Goal: Information Seeking & Learning: Learn about a topic

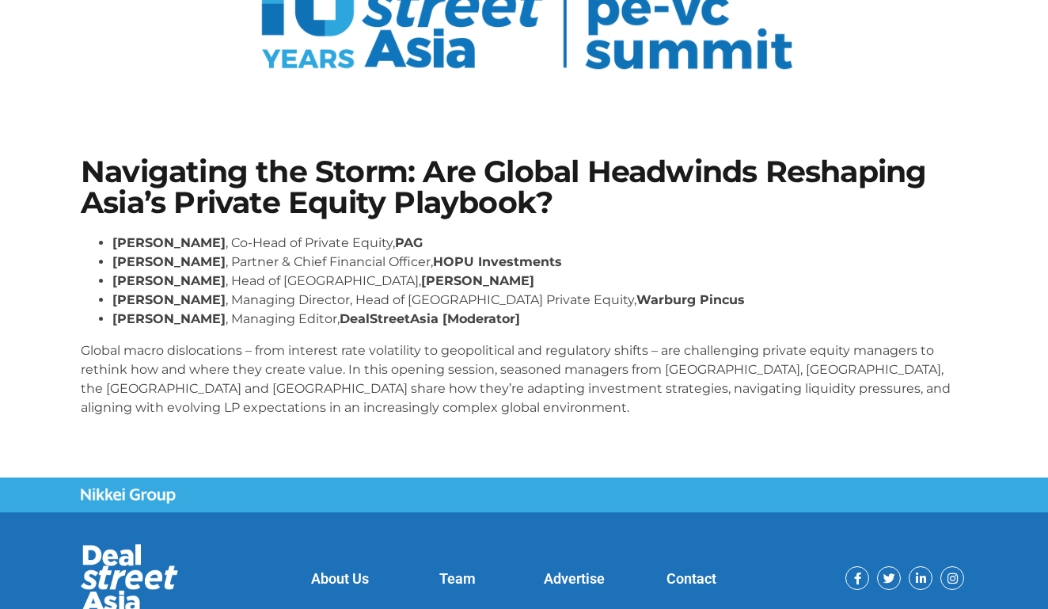
scroll to position [178, 0]
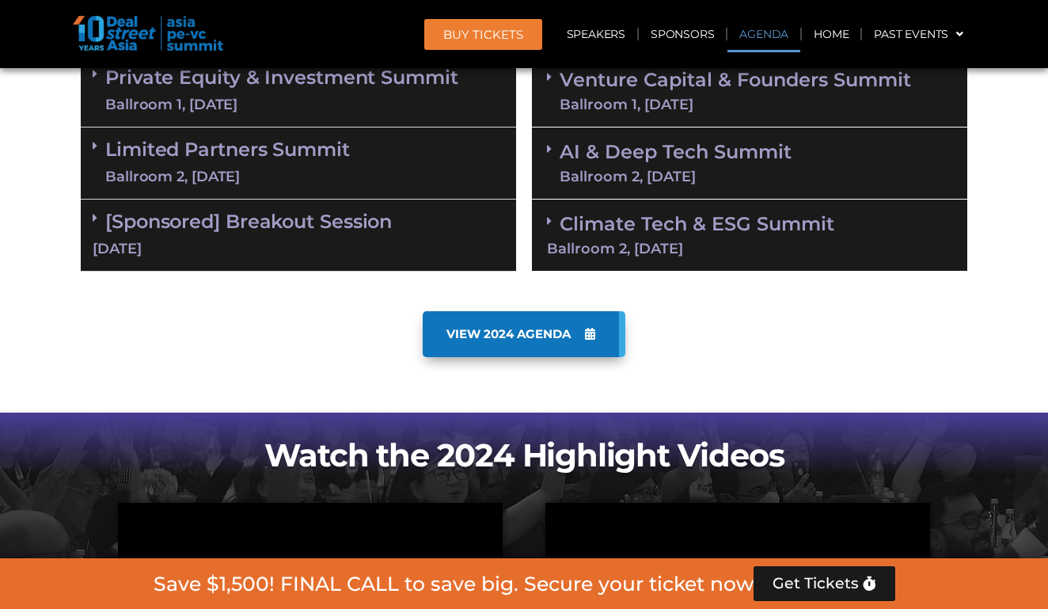
scroll to position [1107, 0]
click at [303, 85] on link "Private Equity & Investment Summit Ballroom 1, 10 Sept" at bounding box center [281, 90] width 353 height 47
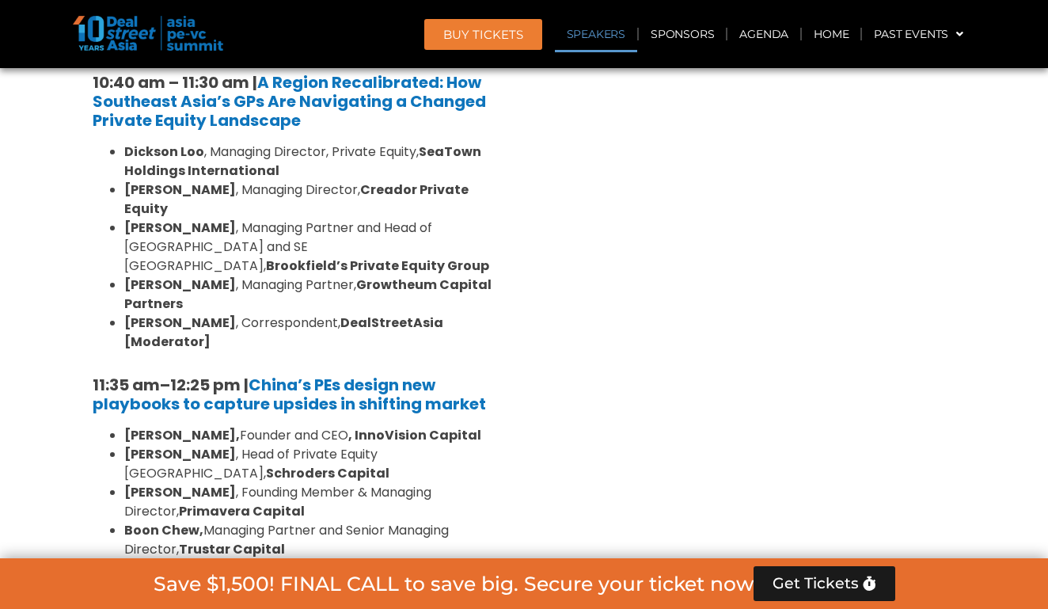
scroll to position [1669, 0]
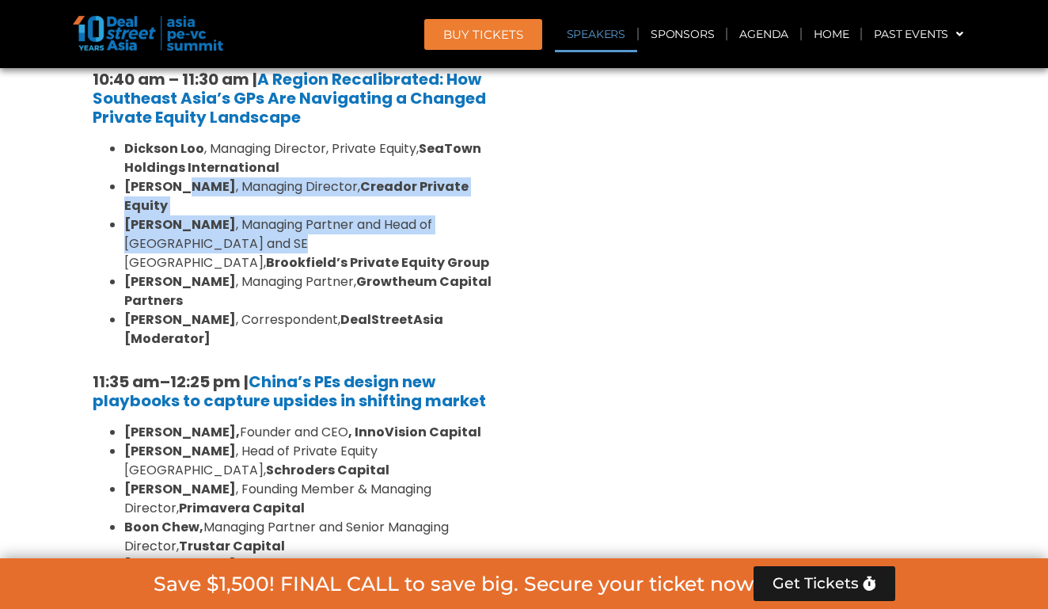
drag, startPoint x: 191, startPoint y: 143, endPoint x: 191, endPoint y: 203, distance: 59.4
click at [191, 203] on ul "Dickson Loo , Managing Director, Private Equity, SeaTown Holdings International…" at bounding box center [299, 243] width 412 height 209
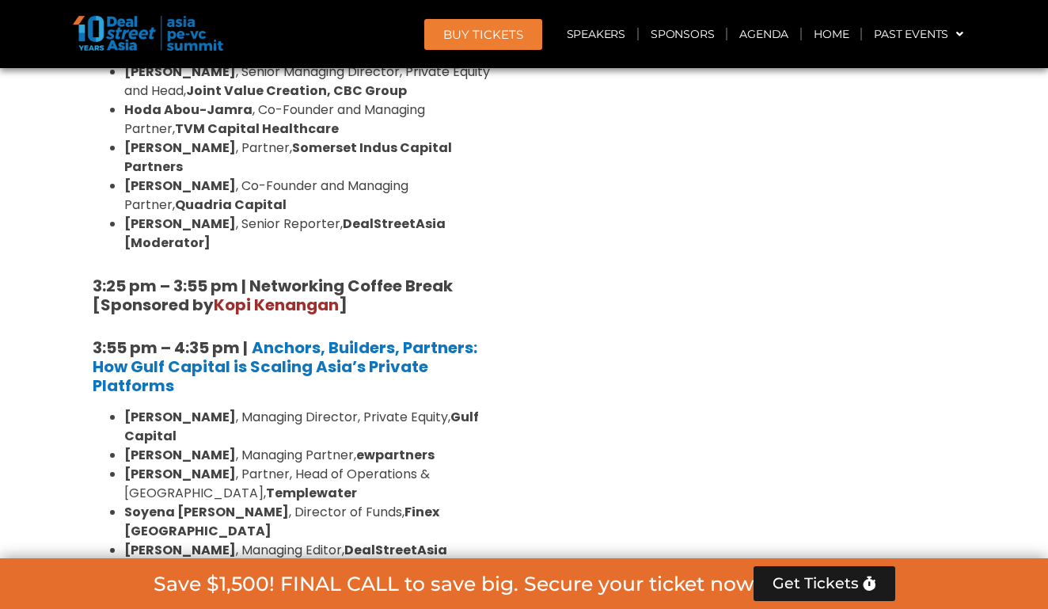
scroll to position [2677, 0]
click at [184, 502] on strong "Soyena Dhakal" at bounding box center [206, 511] width 165 height 18
click at [266, 483] on strong "Templewater" at bounding box center [311, 492] width 91 height 18
click at [181, 445] on strong "Cliff Chau" at bounding box center [180, 454] width 112 height 18
click at [184, 407] on li "Shantanu Mukerji , Managing Director, Private Equity, Gulf Capital" at bounding box center [314, 426] width 380 height 38
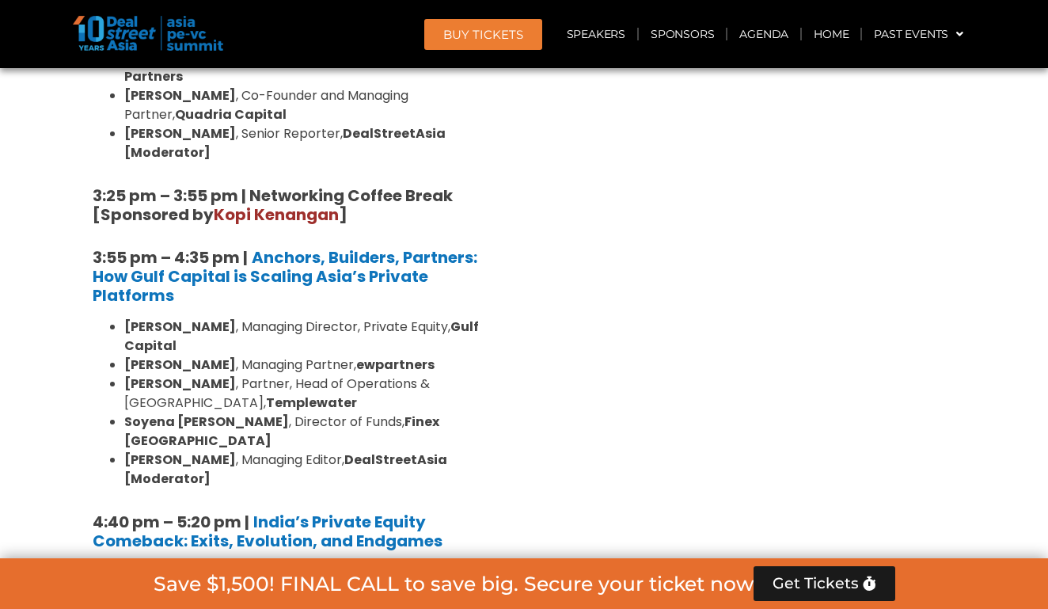
scroll to position [2779, 0]
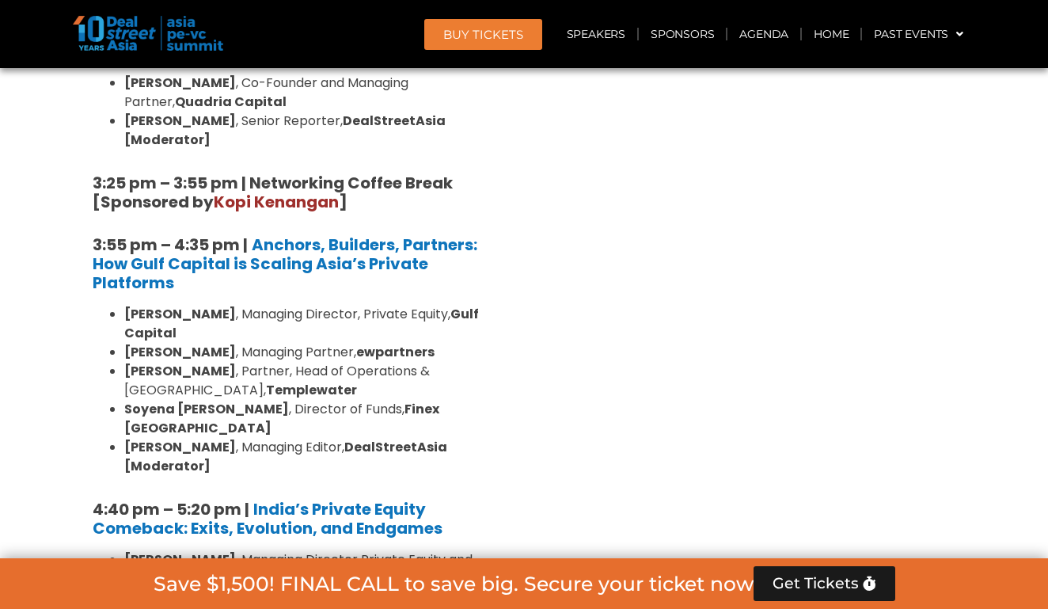
click at [157, 588] on strong "Shaun Khubchandani" at bounding box center [180, 597] width 112 height 18
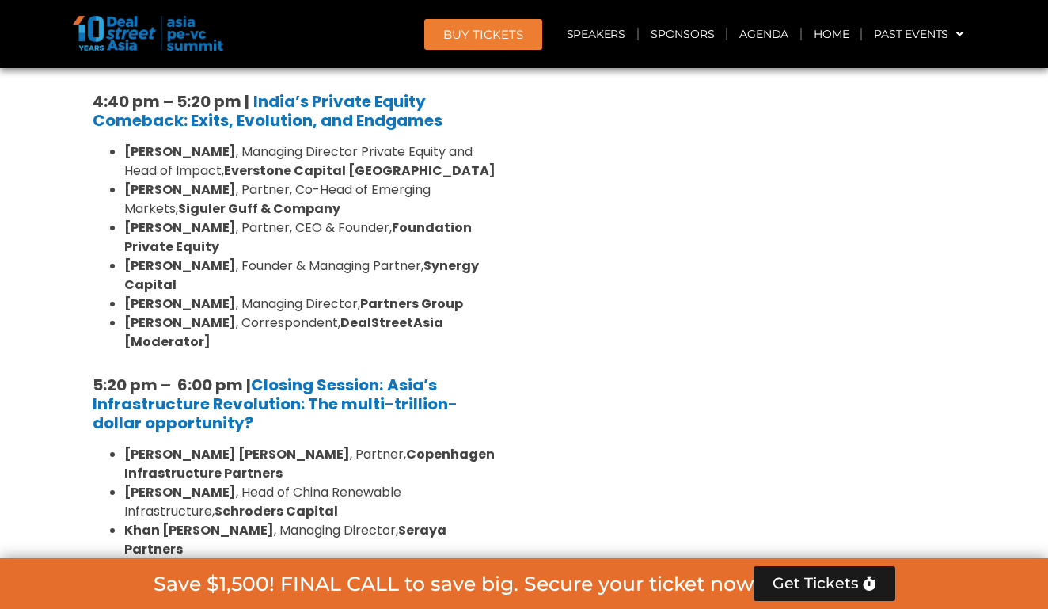
scroll to position [3280, 0]
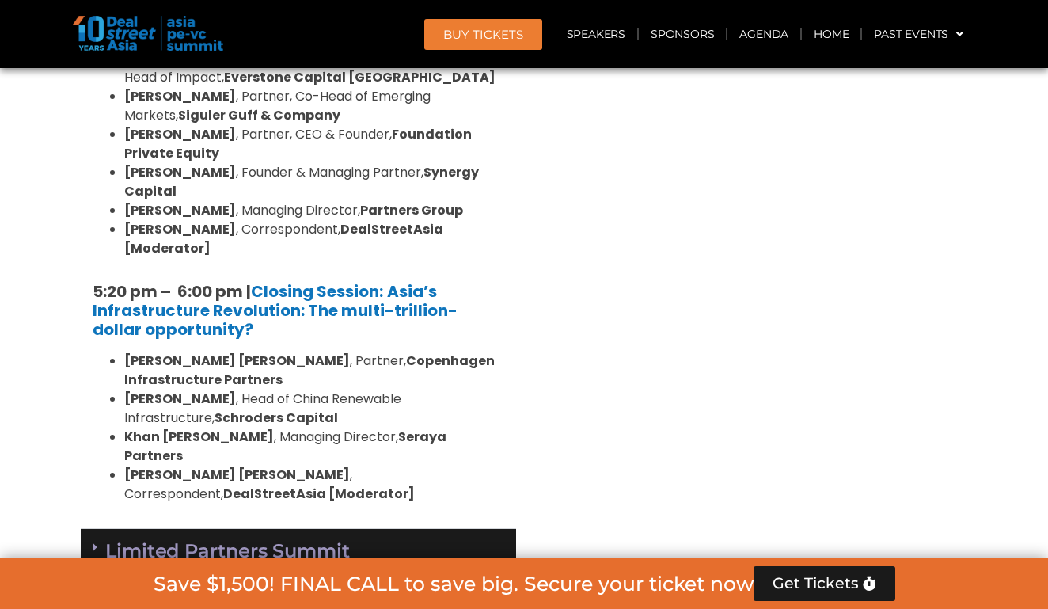
click at [126, 541] on link "Limited Partners Summit Ballroom 2, 10 Sept" at bounding box center [227, 564] width 245 height 47
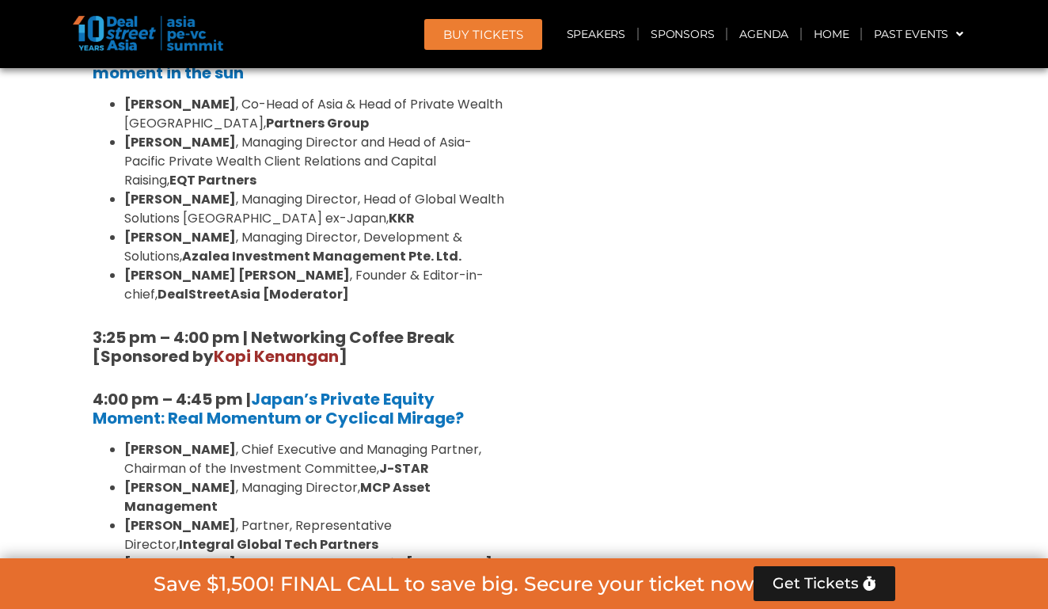
scroll to position [4798, 0]
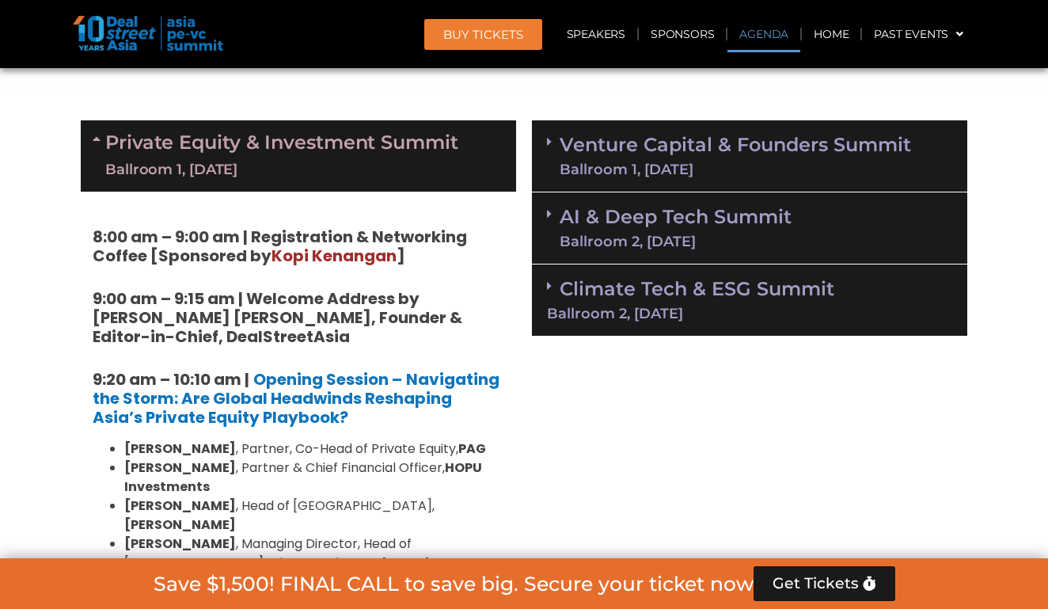
scroll to position [932, 0]
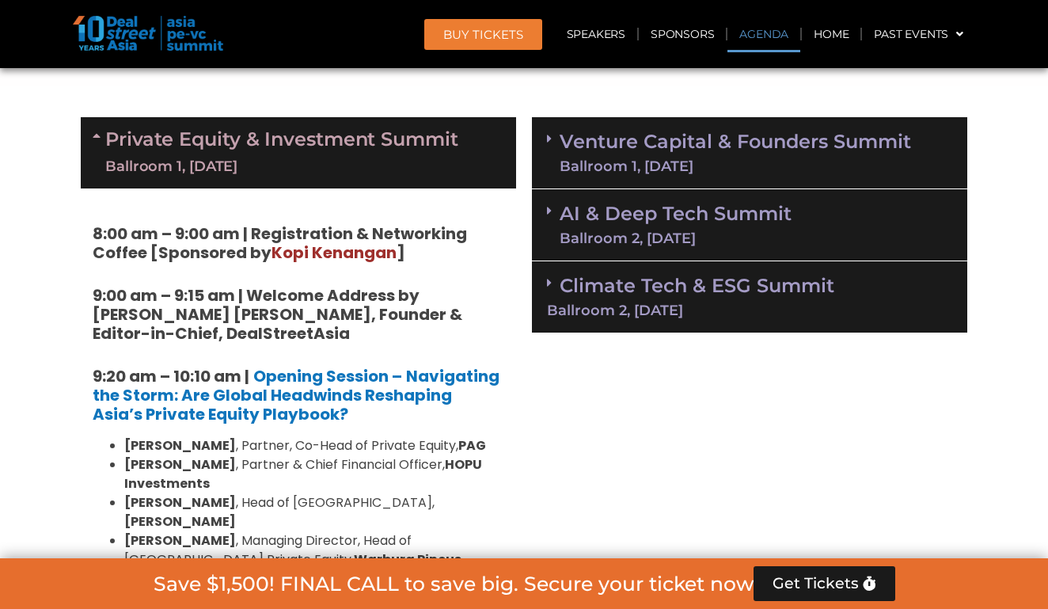
click at [627, 159] on div "Ballroom 1, 11 Sept" at bounding box center [735, 166] width 351 height 14
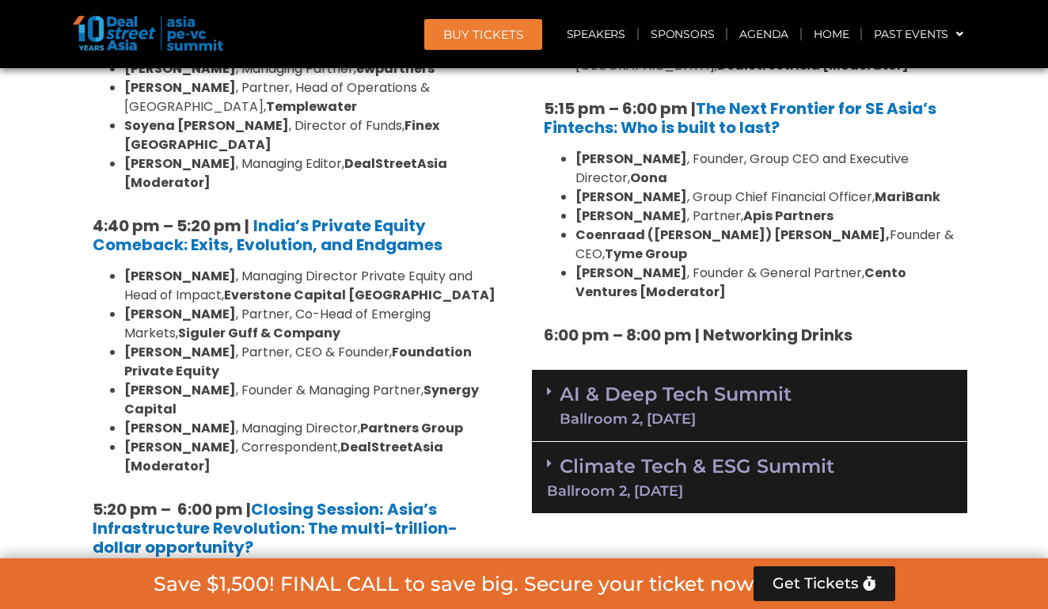
scroll to position [2983, 0]
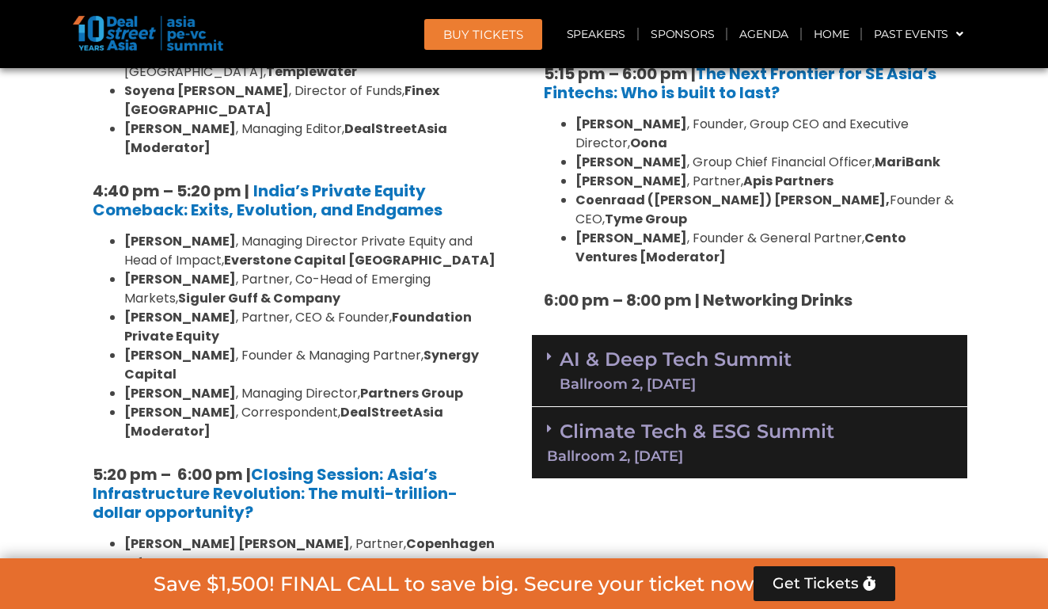
click at [698, 407] on div "Climate Tech & ESG Summit Ballroom 2, 11 Sept" at bounding box center [749, 443] width 435 height 72
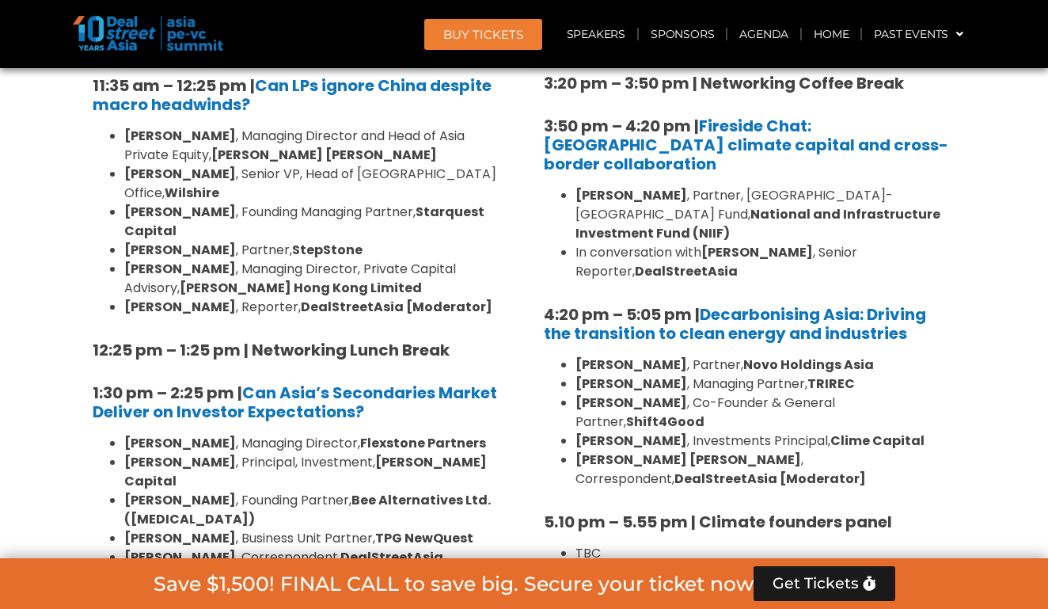
scroll to position [4073, 0]
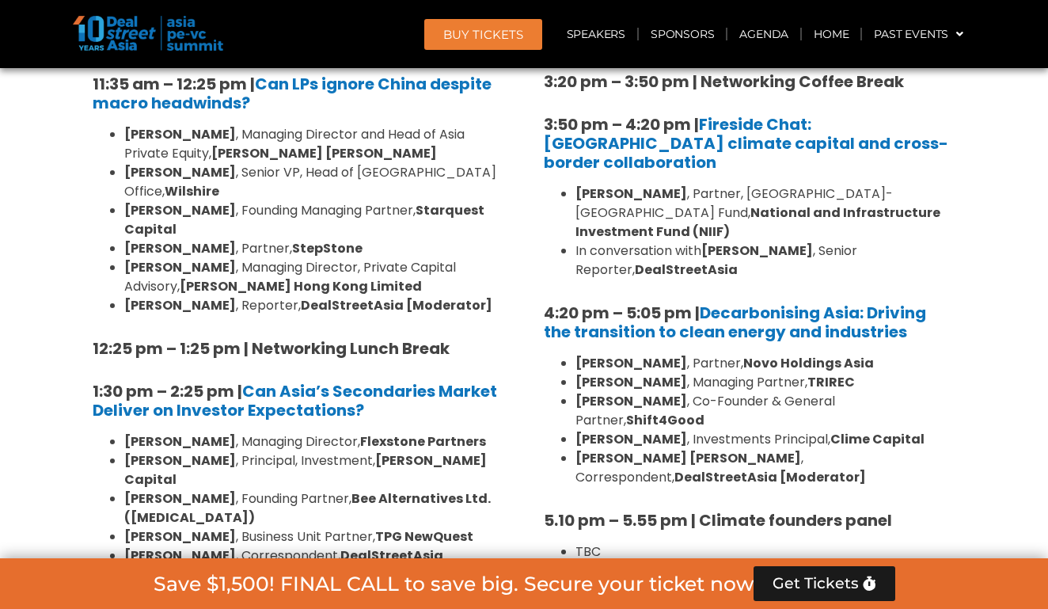
click at [705, 542] on li "TBC" at bounding box center [765, 551] width 380 height 19
